Goal: Information Seeking & Learning: Learn about a topic

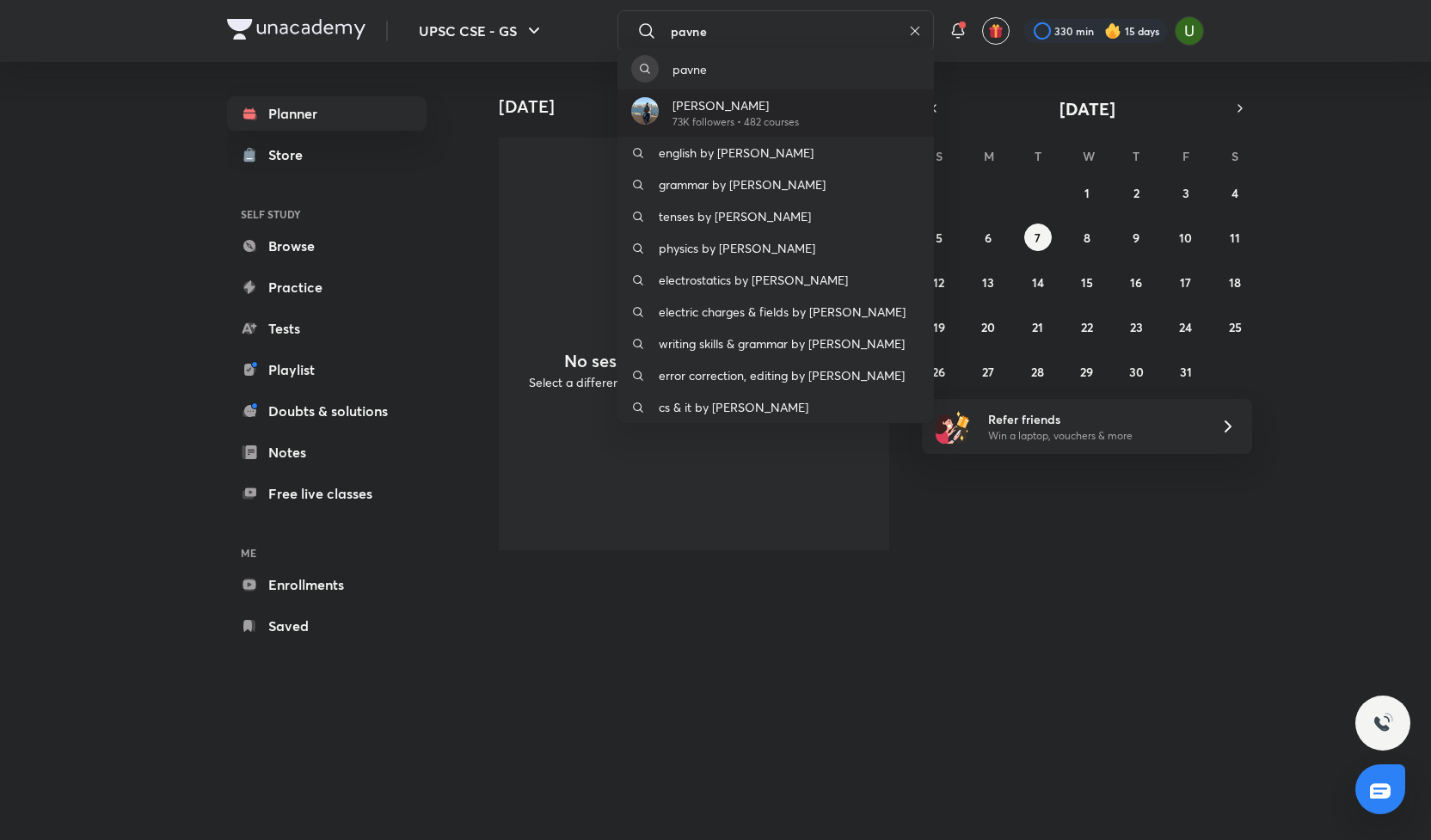
type input "pavne"
click at [792, 122] on p "73K followers • 482 courses" at bounding box center [736, 122] width 127 height 15
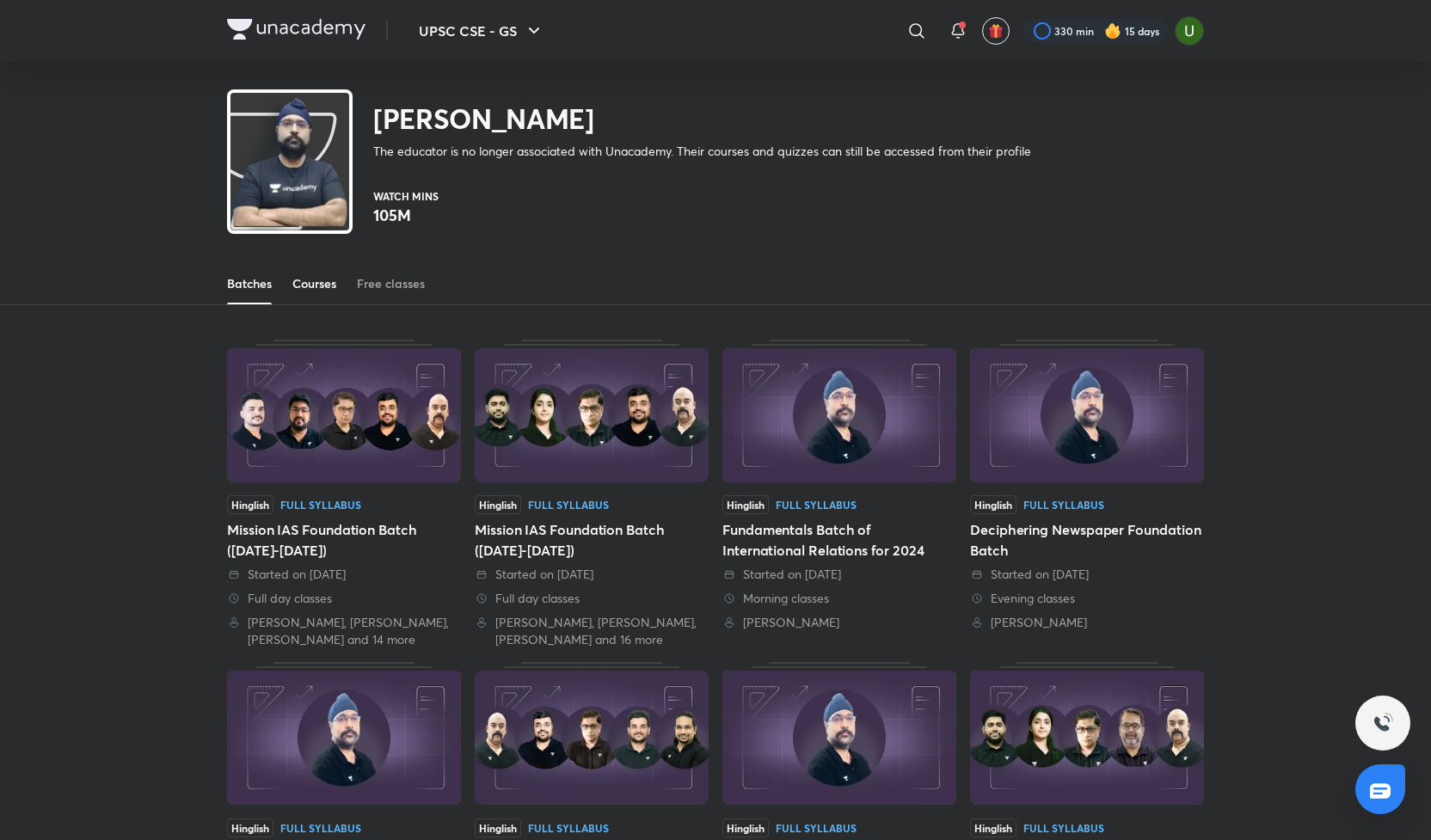
click at [314, 290] on div "Courses" at bounding box center [314, 284] width 44 height 17
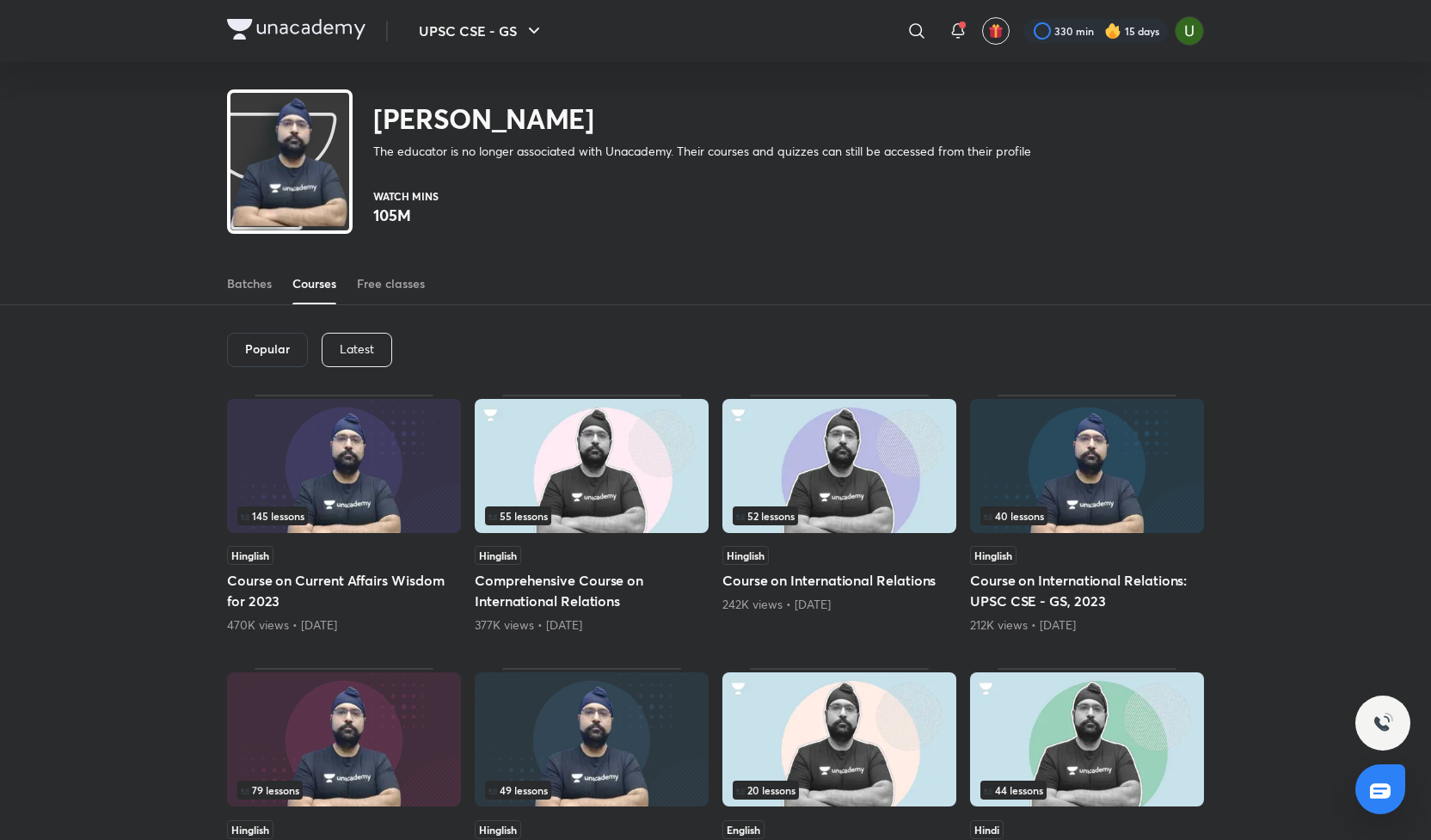
click at [341, 355] on p "Latest" at bounding box center [357, 348] width 35 height 13
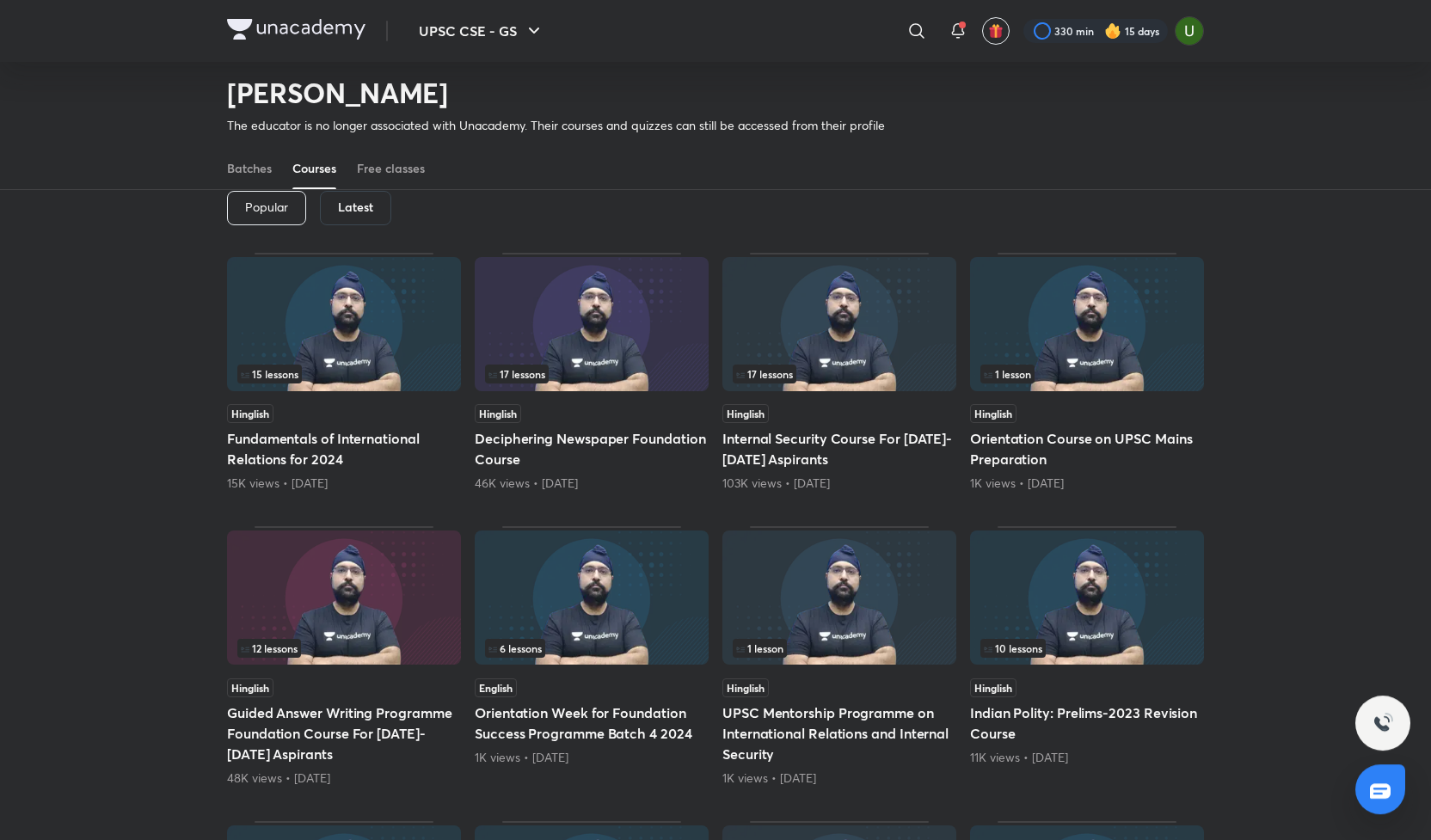
scroll to position [91, 0]
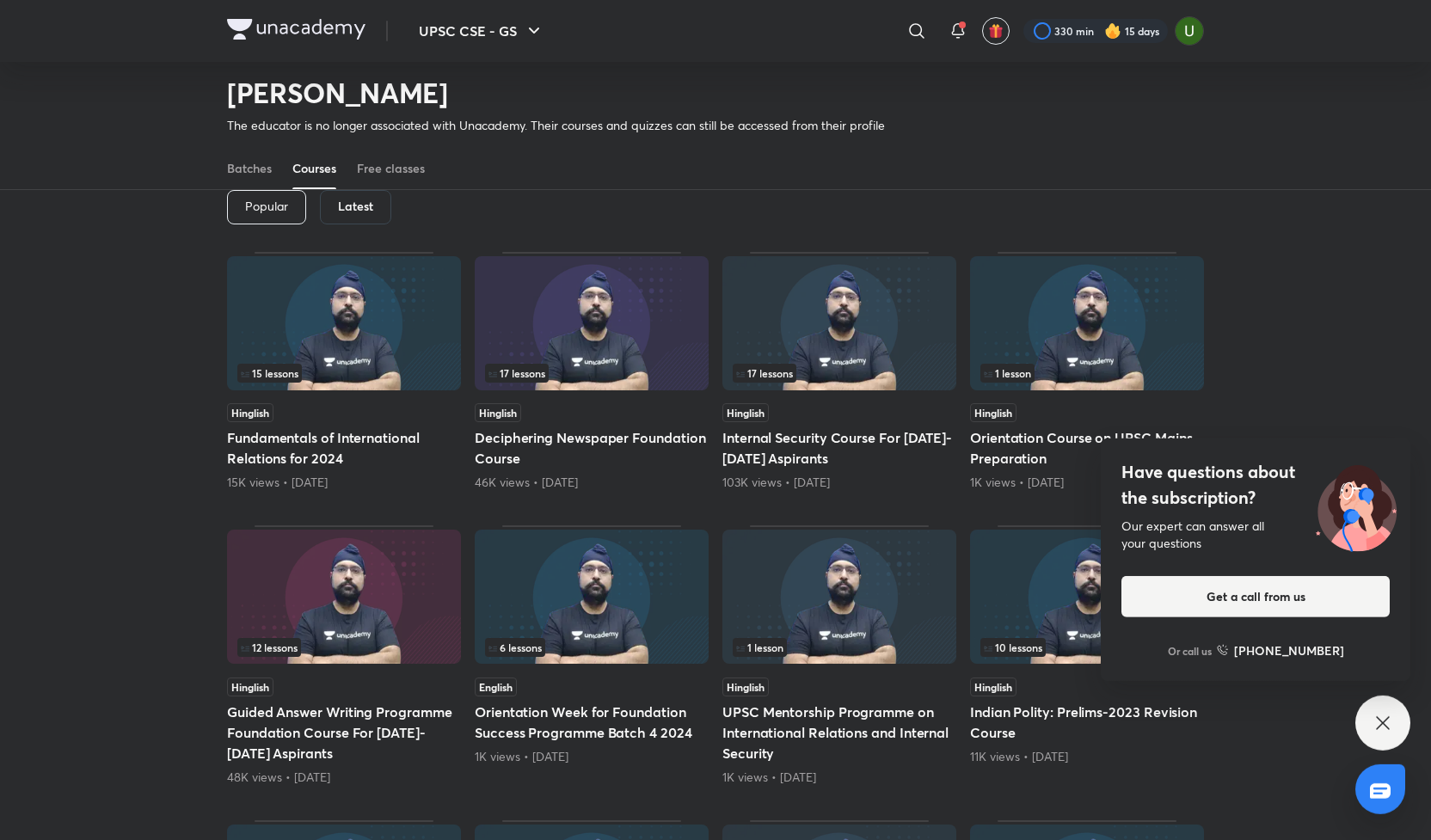
click at [859, 441] on h5 "Internal Security Course For [DATE]-[DATE] Aspirants" at bounding box center [839, 447] width 234 height 41
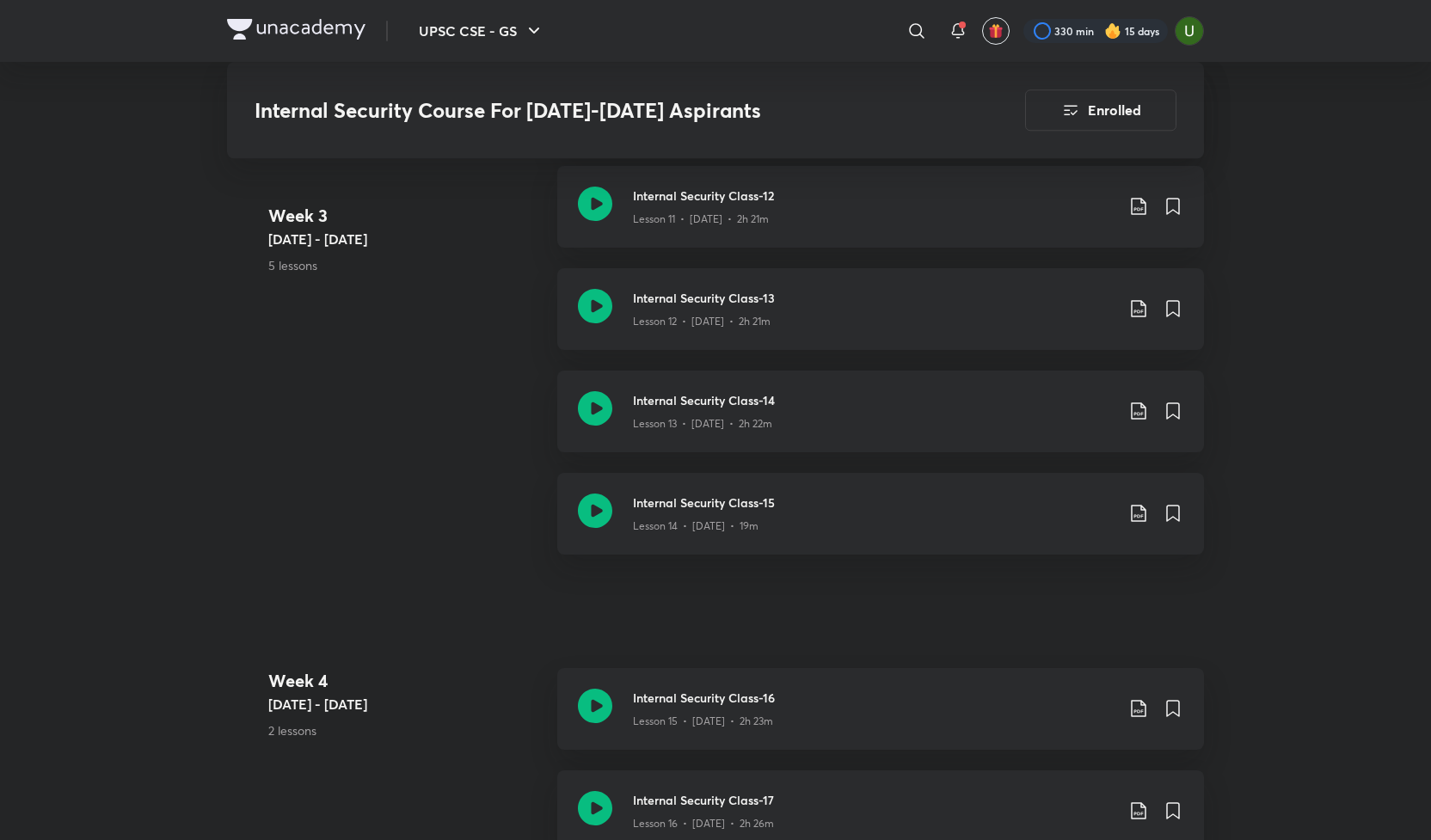
scroll to position [2100, 0]
